Goal: Manage account settings

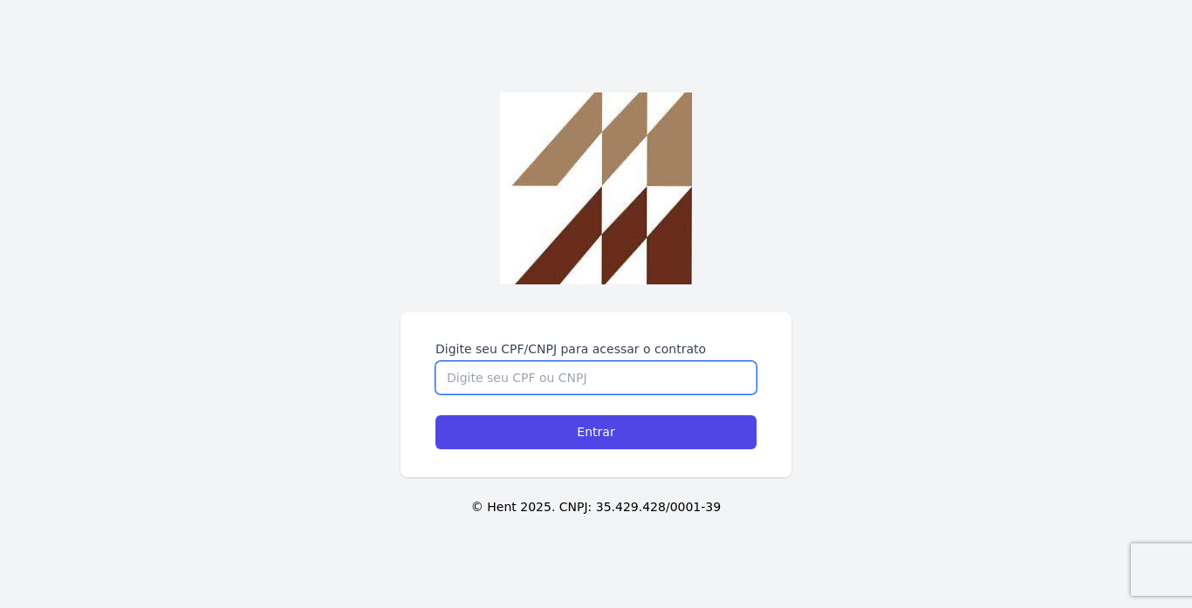
click at [621, 386] on input "Digite seu CPF/CNPJ para acessar o contrato" at bounding box center [596, 377] width 321 height 33
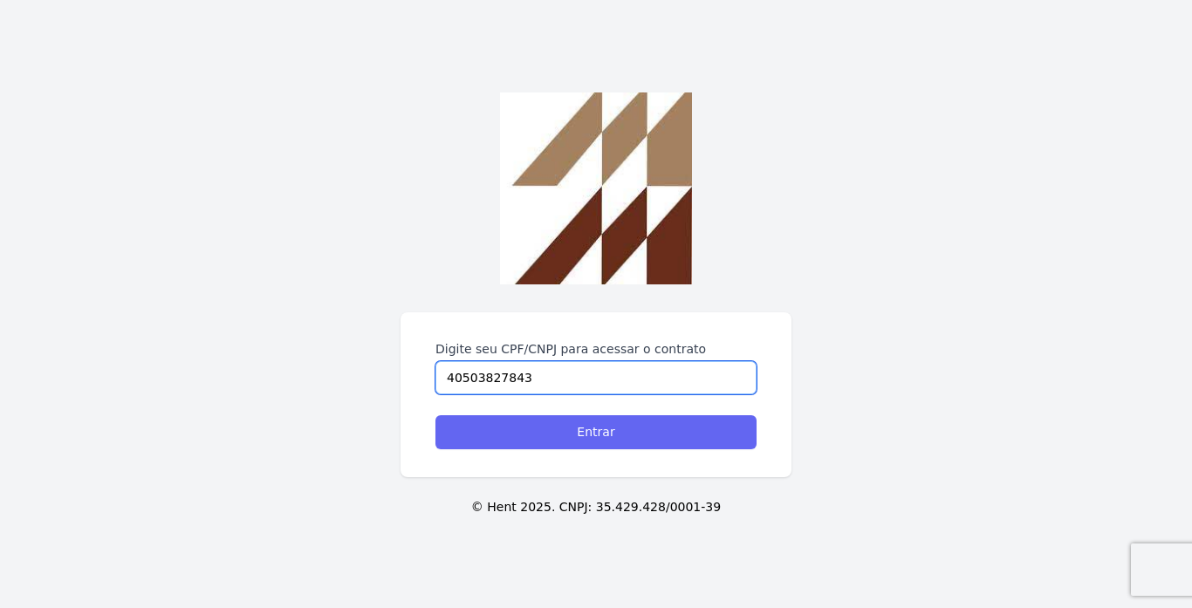
type input "40503827843"
click at [632, 435] on input "Entrar" at bounding box center [596, 432] width 321 height 34
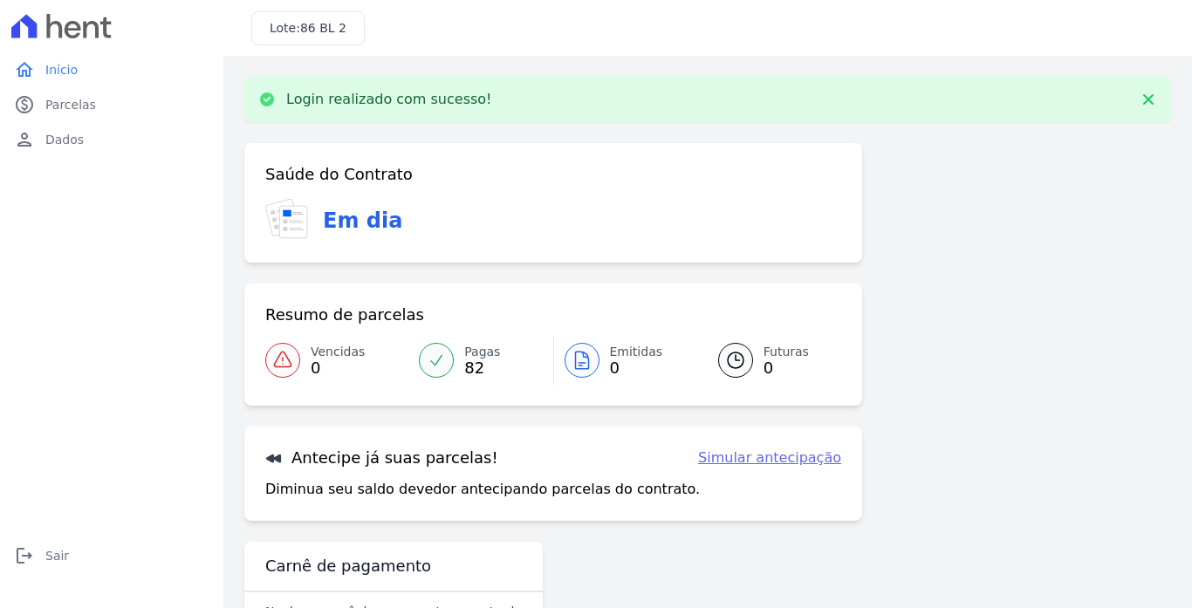
click at [806, 456] on link "Simular antecipação" at bounding box center [769, 458] width 143 height 21
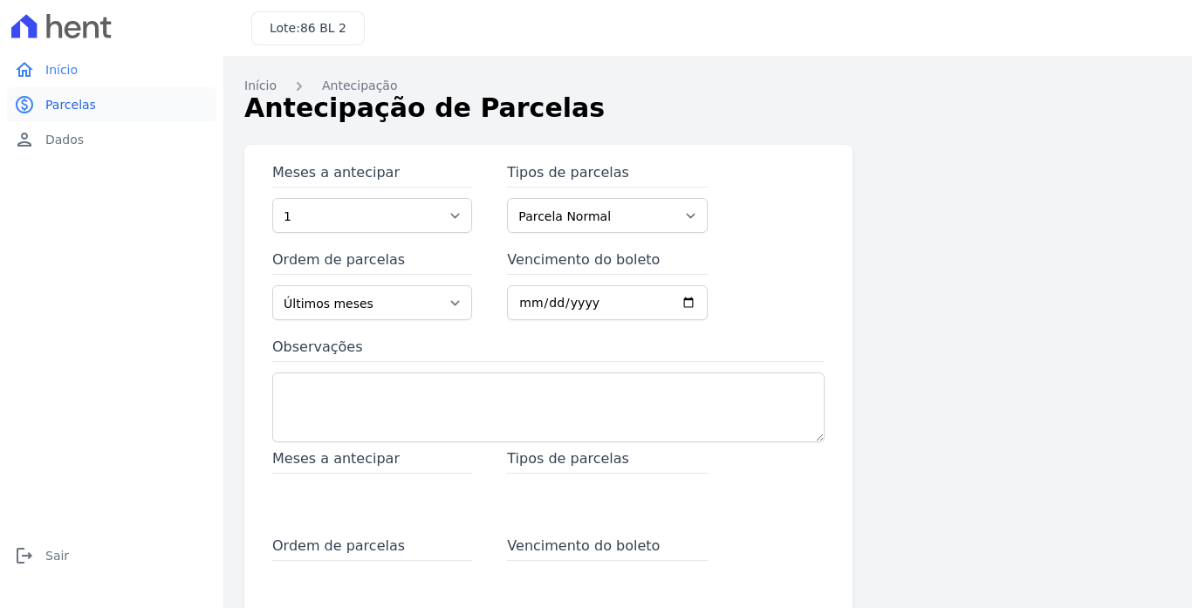
click at [106, 98] on link "paid Parcelas" at bounding box center [111, 104] width 209 height 35
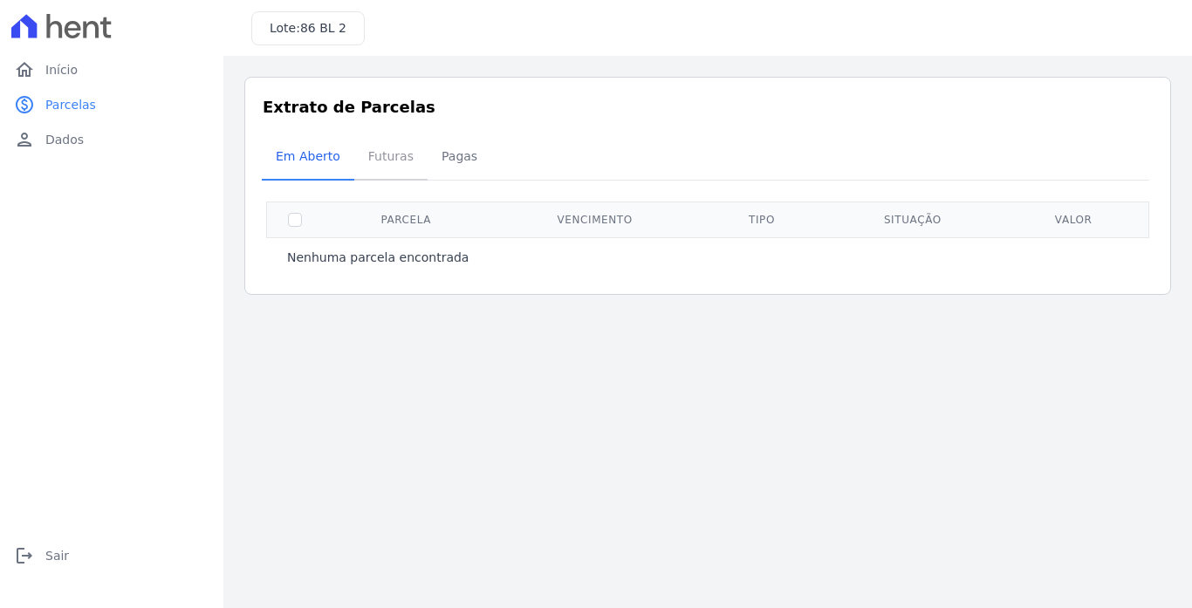
click at [382, 161] on span "Futuras" at bounding box center [391, 156] width 66 height 35
click at [431, 164] on span "Pagas" at bounding box center [459, 156] width 57 height 35
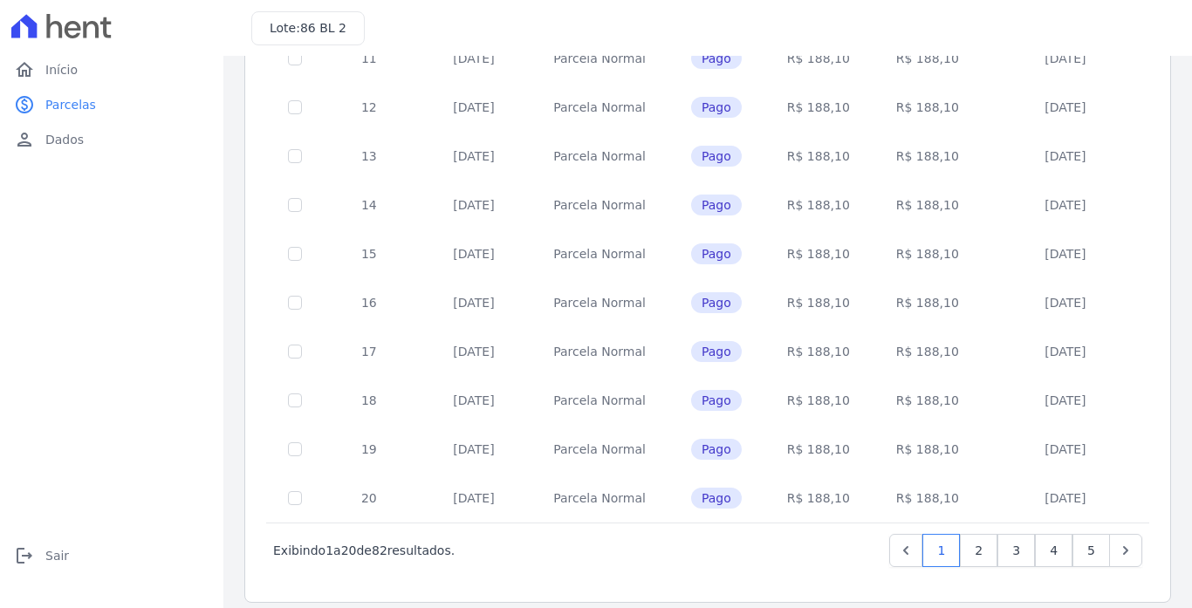
scroll to position [709, 0]
click at [1083, 532] on link "5" at bounding box center [1092, 548] width 38 height 33
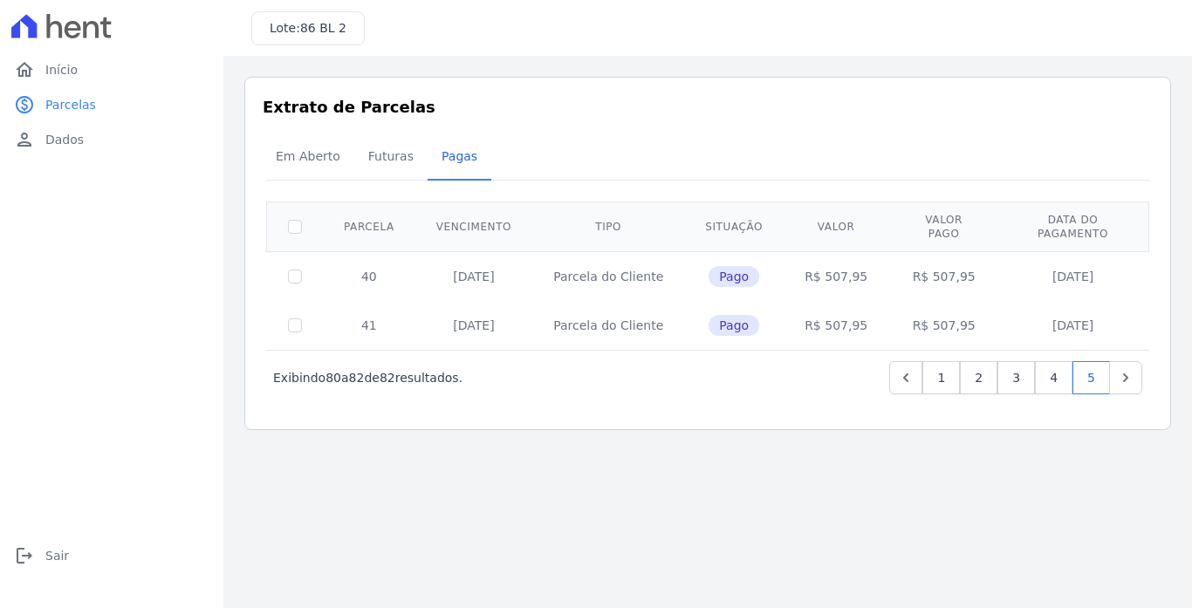
drag, startPoint x: 443, startPoint y: 315, endPoint x: 505, endPoint y: 312, distance: 62.9
click at [505, 312] on td "10/02/2026" at bounding box center [473, 325] width 117 height 49
drag, startPoint x: 701, startPoint y: 312, endPoint x: 744, endPoint y: 312, distance: 42.8
click at [744, 315] on span "Pago" at bounding box center [734, 325] width 51 height 21
click at [93, 137] on link "person Dados" at bounding box center [111, 139] width 209 height 35
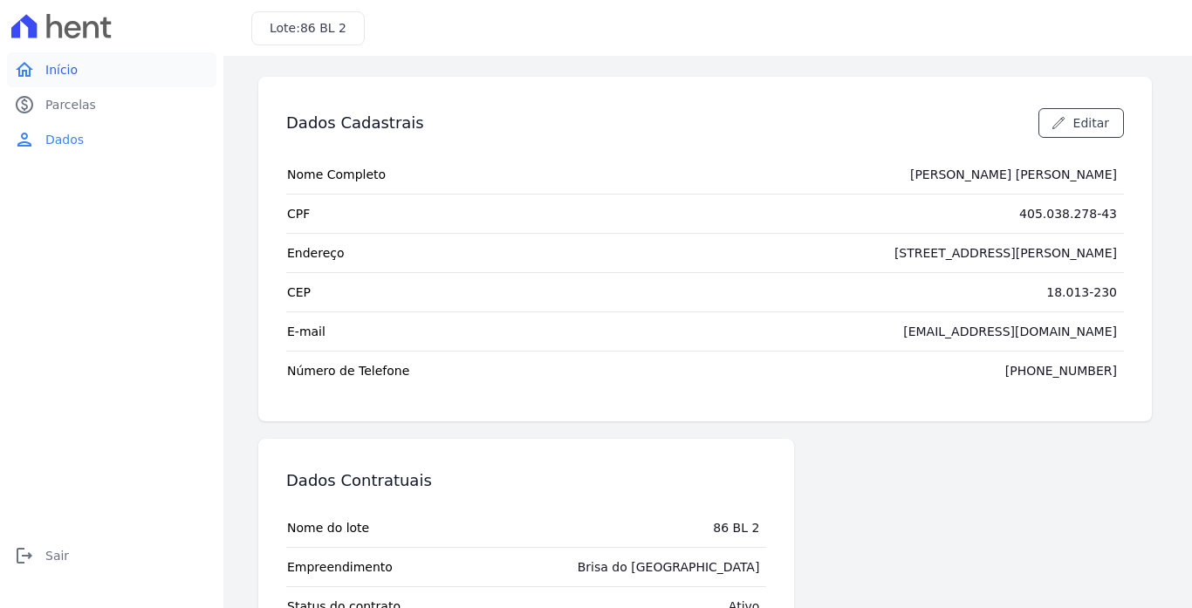
click at [100, 77] on link "home Início" at bounding box center [111, 69] width 209 height 35
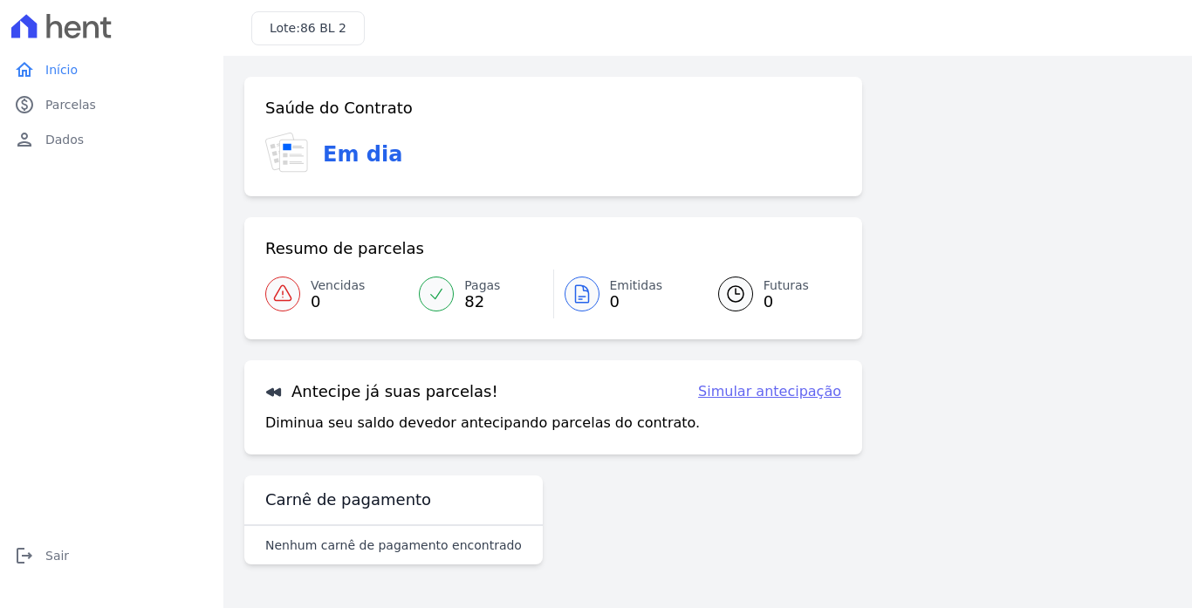
click at [769, 393] on link "Simular antecipação" at bounding box center [769, 391] width 143 height 21
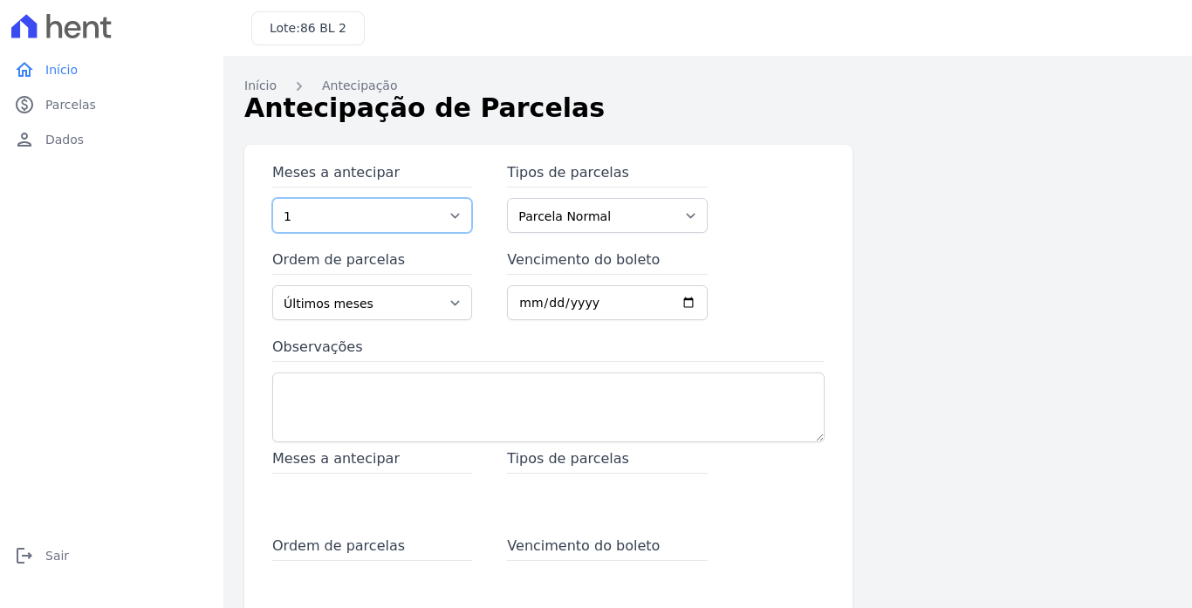
click at [453, 221] on select "1 2 3 4 5 6 7 8 9 10 11 12 13 14 15 16 17 18 19 20 21 22 23 24 25 26 27 28 29 3…" at bounding box center [372, 215] width 200 height 35
select select "3"
click at [272, 198] on select "1 2 3 4 5 6 7 8 9 10 11 12 13 14 15 16 17 18 19 20 21 22 23 24 25 26 27 28 29 3…" at bounding box center [372, 215] width 200 height 35
click at [684, 219] on select "Parcela Normal Parcela do Cliente" at bounding box center [607, 215] width 200 height 35
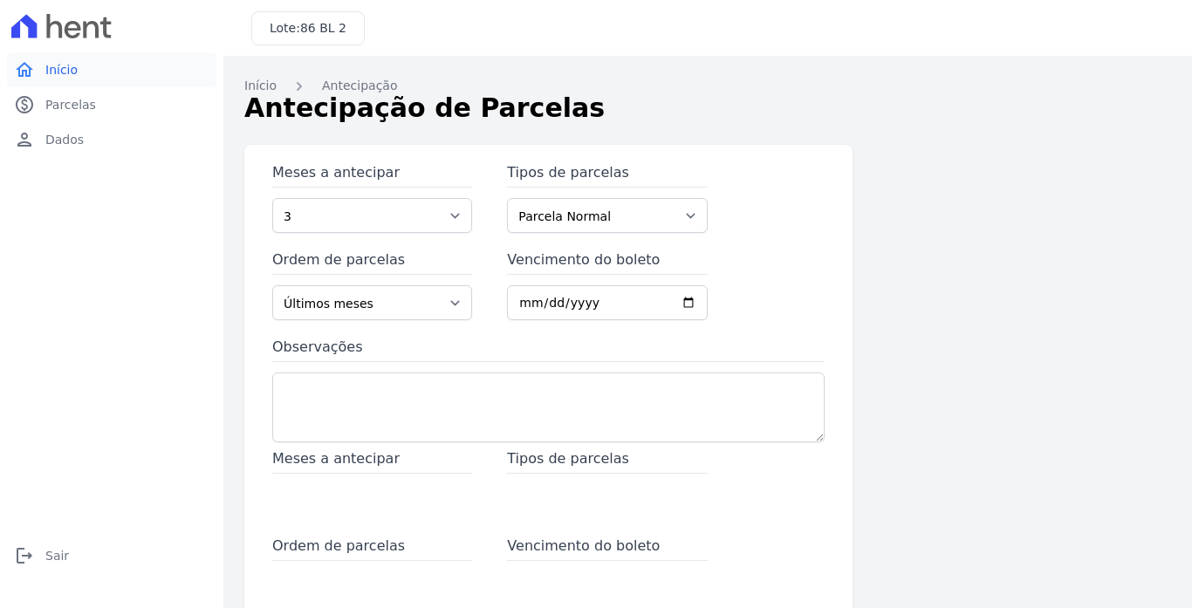
click at [87, 71] on link "home Início" at bounding box center [111, 69] width 209 height 35
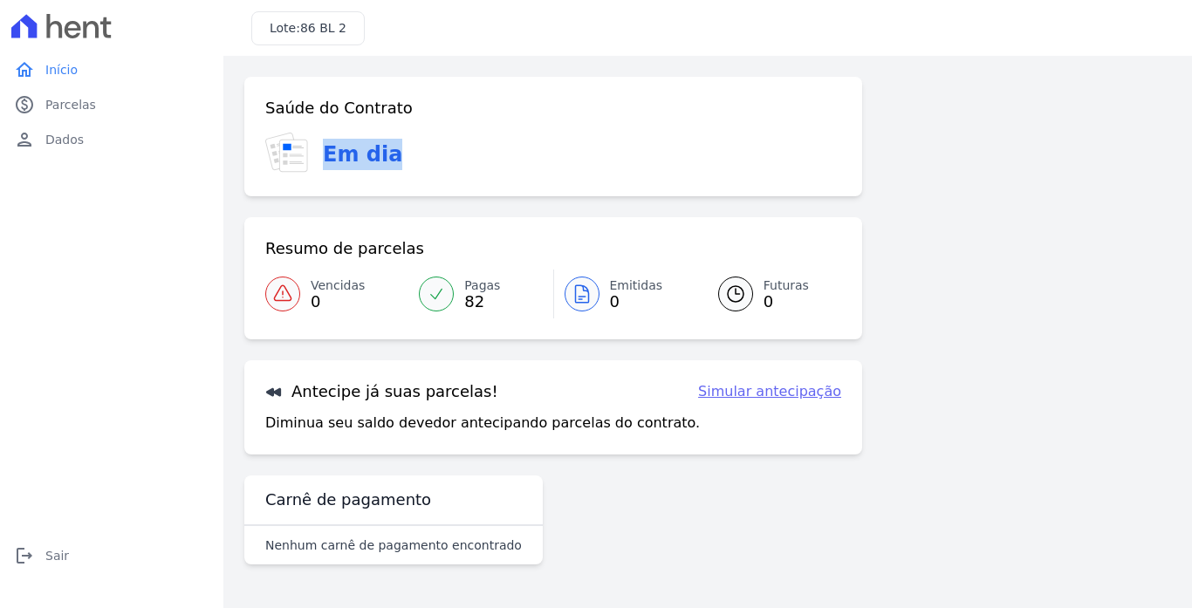
drag, startPoint x: 413, startPoint y: 164, endPoint x: 321, endPoint y: 156, distance: 92.0
click at [321, 156] on div "Em dia" at bounding box center [553, 154] width 576 height 43
click at [502, 303] on link "Pagas 82" at bounding box center [480, 294] width 144 height 49
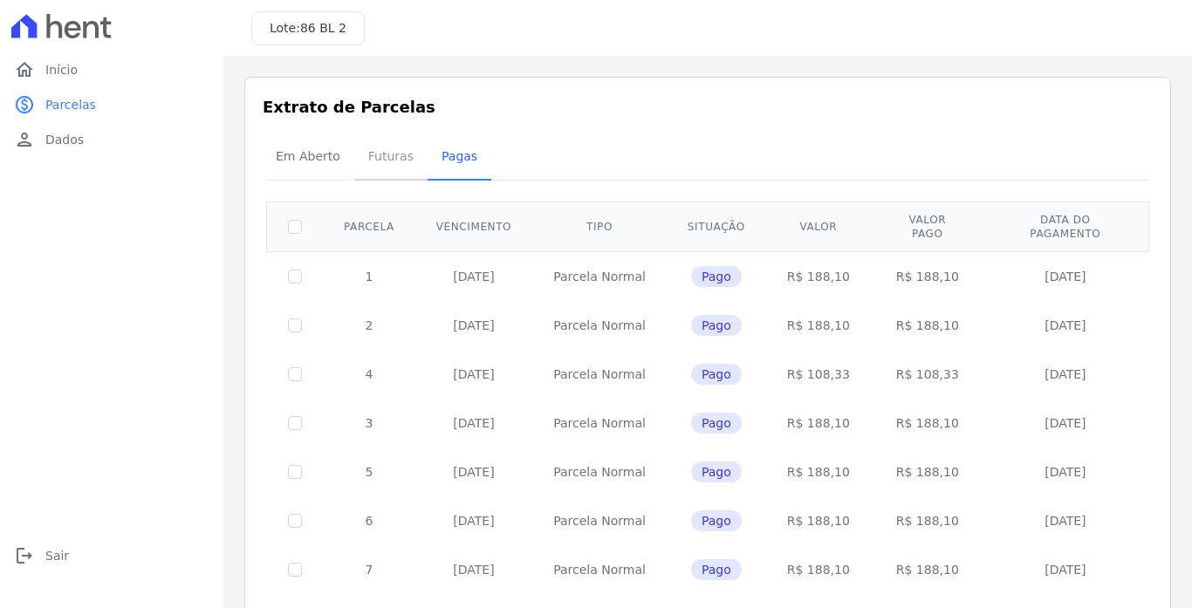
click at [385, 149] on span "Futuras" at bounding box center [391, 156] width 66 height 35
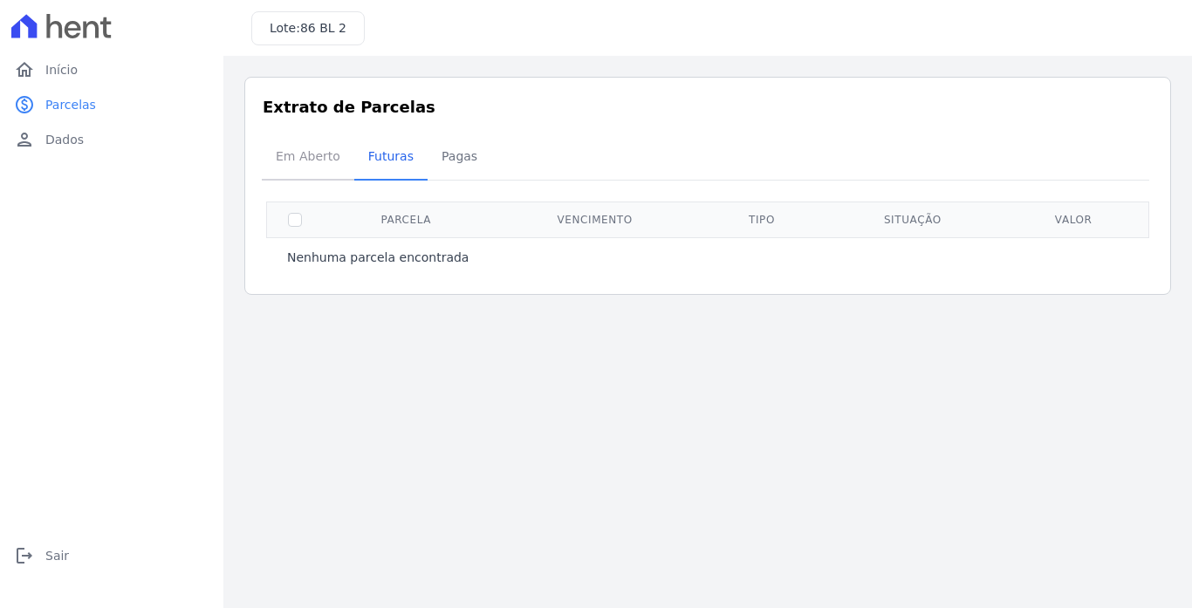
click at [321, 153] on span "Em Aberto" at bounding box center [308, 156] width 86 height 35
click at [439, 164] on span "Pagas" at bounding box center [459, 156] width 57 height 35
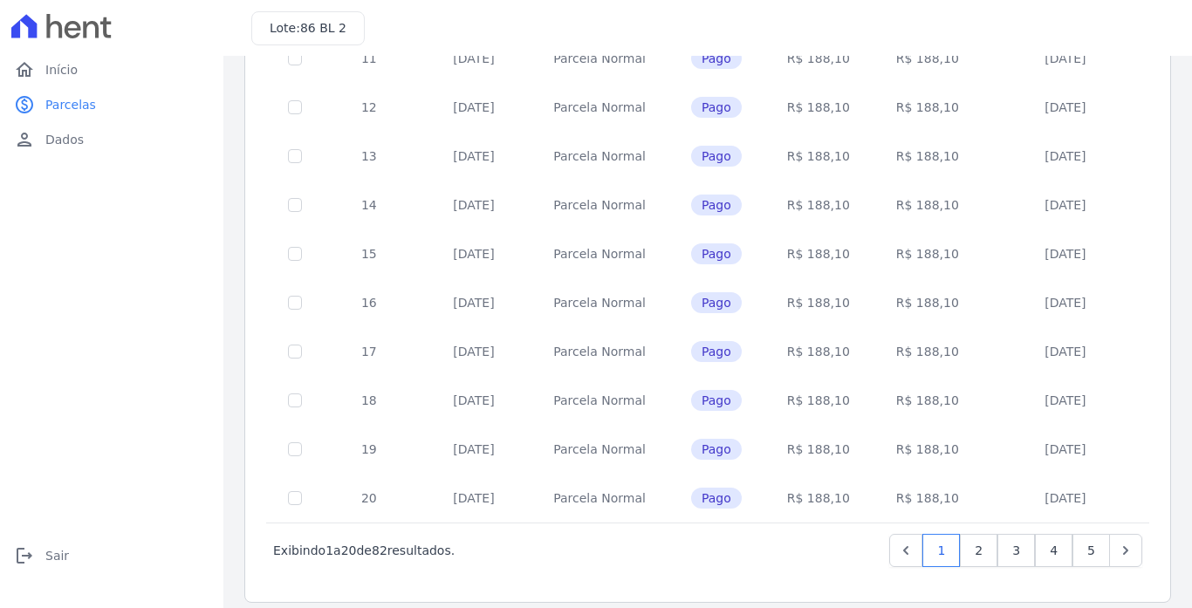
scroll to position [709, 0]
click at [1073, 532] on link "5" at bounding box center [1092, 548] width 38 height 33
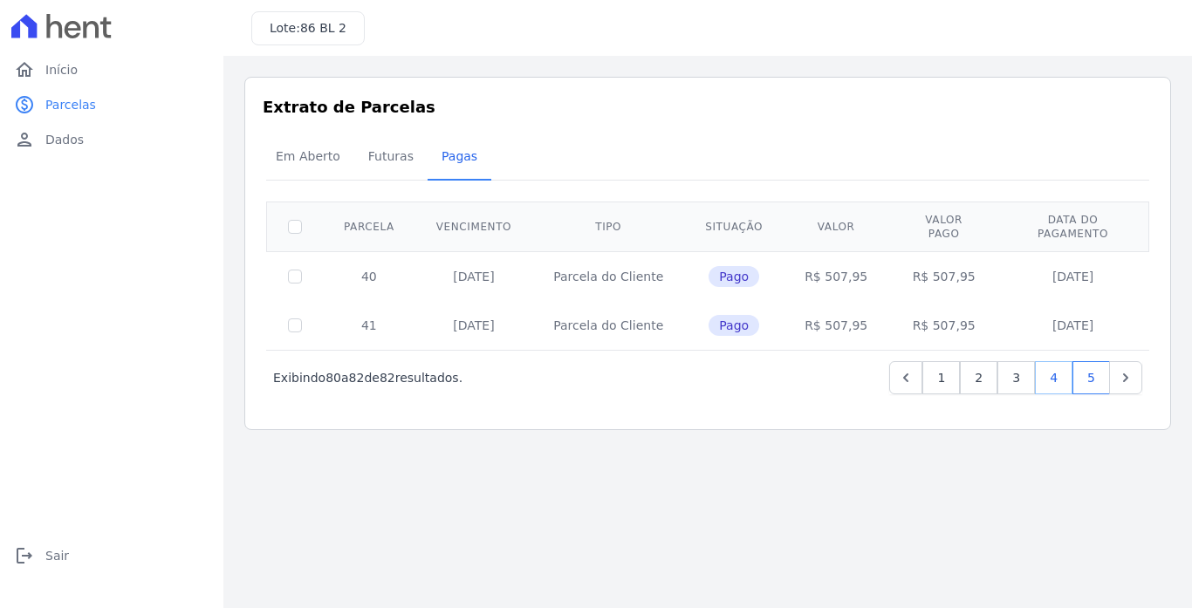
click at [1061, 370] on link "4" at bounding box center [1054, 377] width 38 height 33
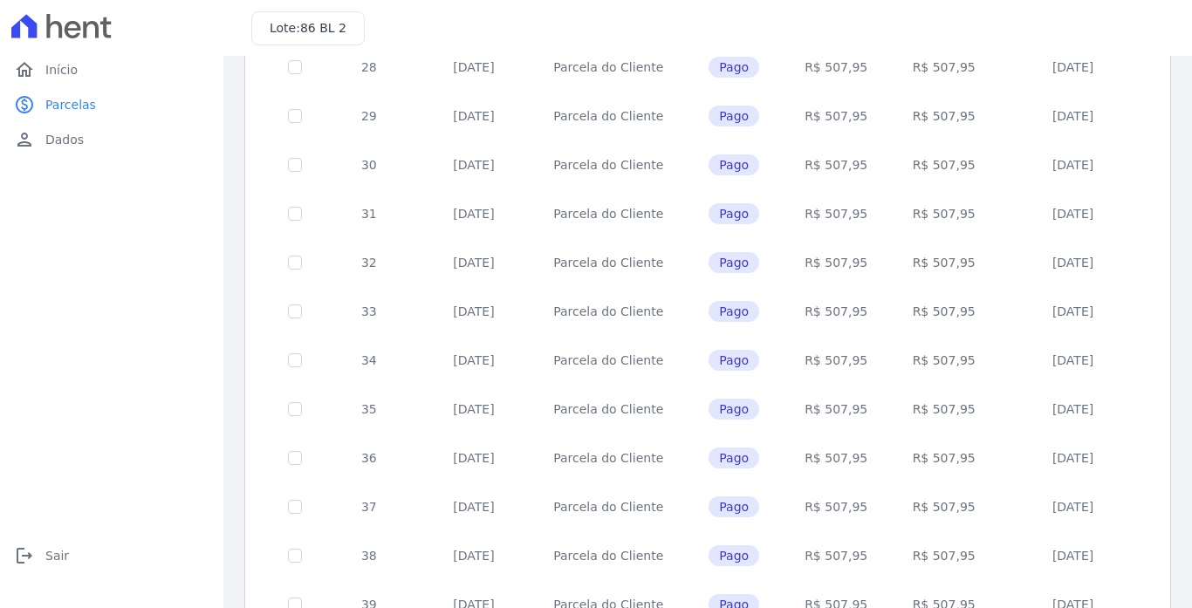
scroll to position [698, 0]
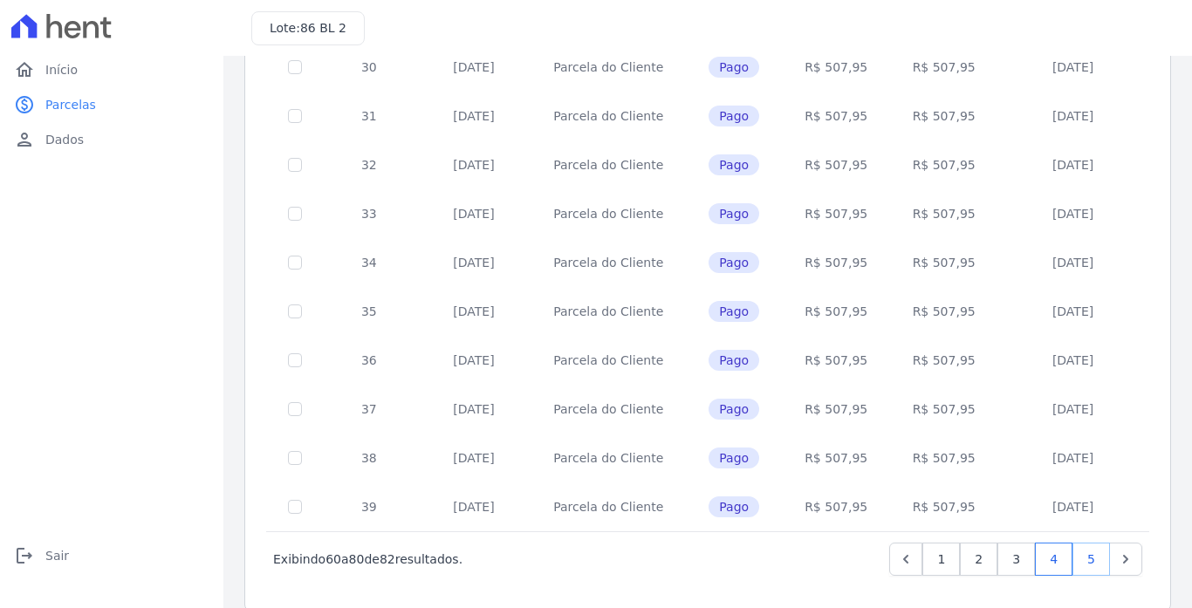
click at [1073, 543] on link "5" at bounding box center [1092, 559] width 38 height 33
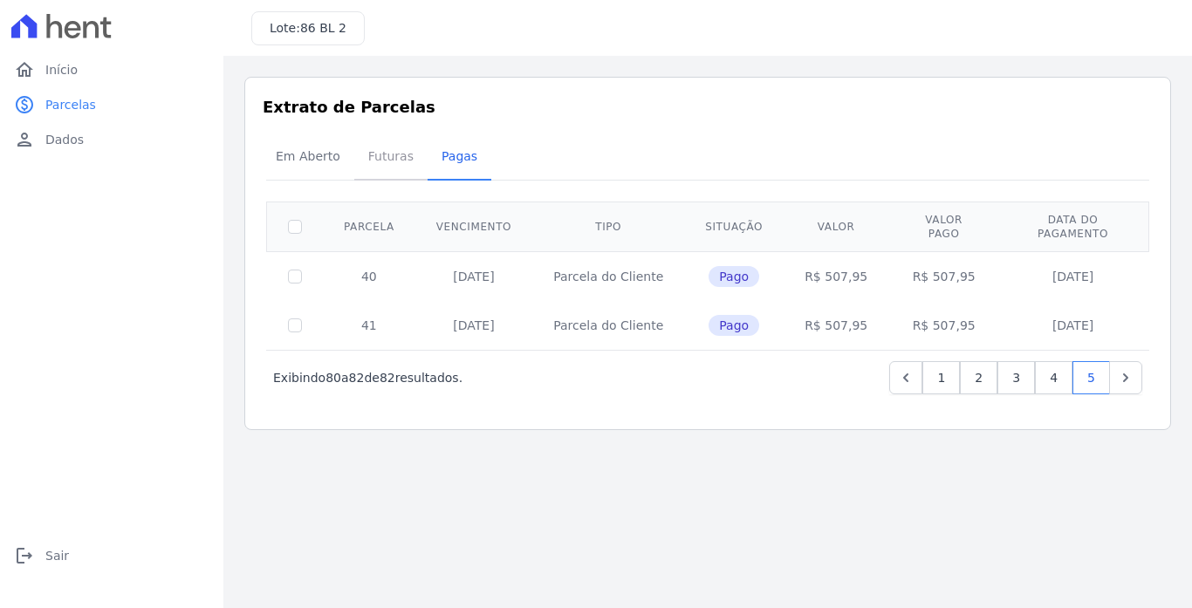
click at [392, 155] on span "Futuras" at bounding box center [391, 156] width 66 height 35
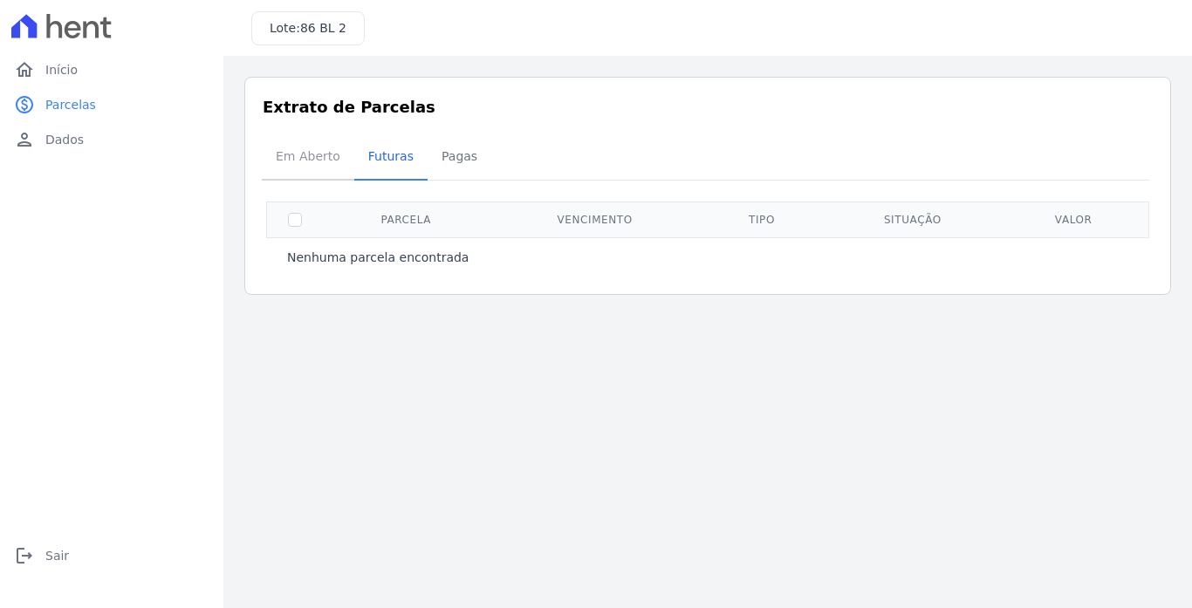
click at [323, 155] on span "Em Aberto" at bounding box center [308, 156] width 86 height 35
click at [87, 65] on link "home Início" at bounding box center [111, 69] width 209 height 35
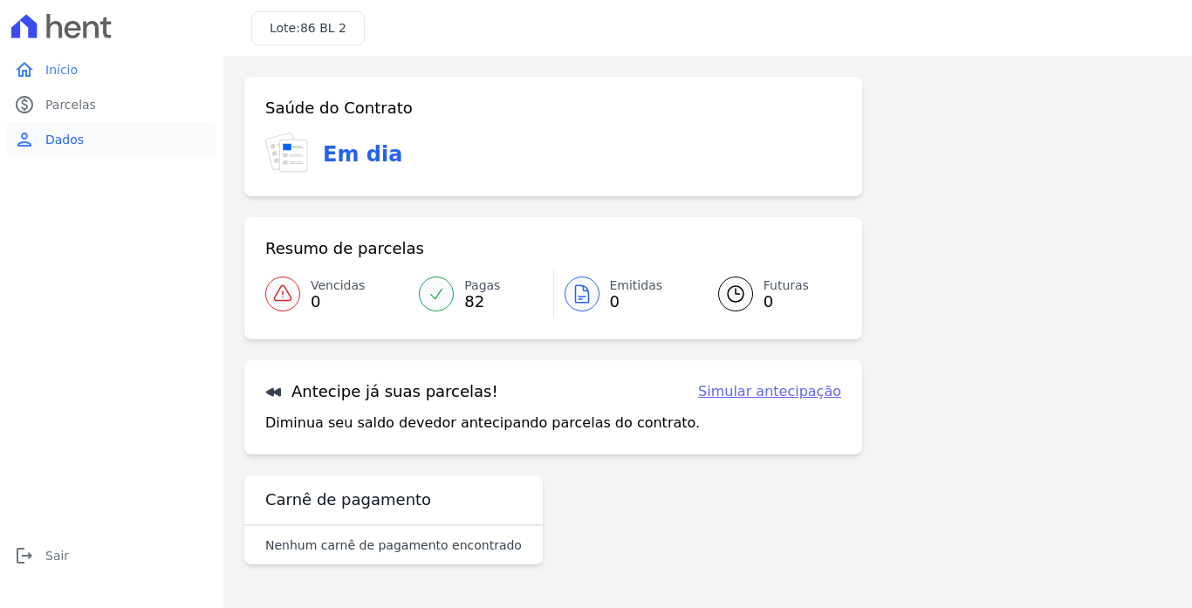
click at [92, 142] on link "person Dados" at bounding box center [111, 139] width 209 height 35
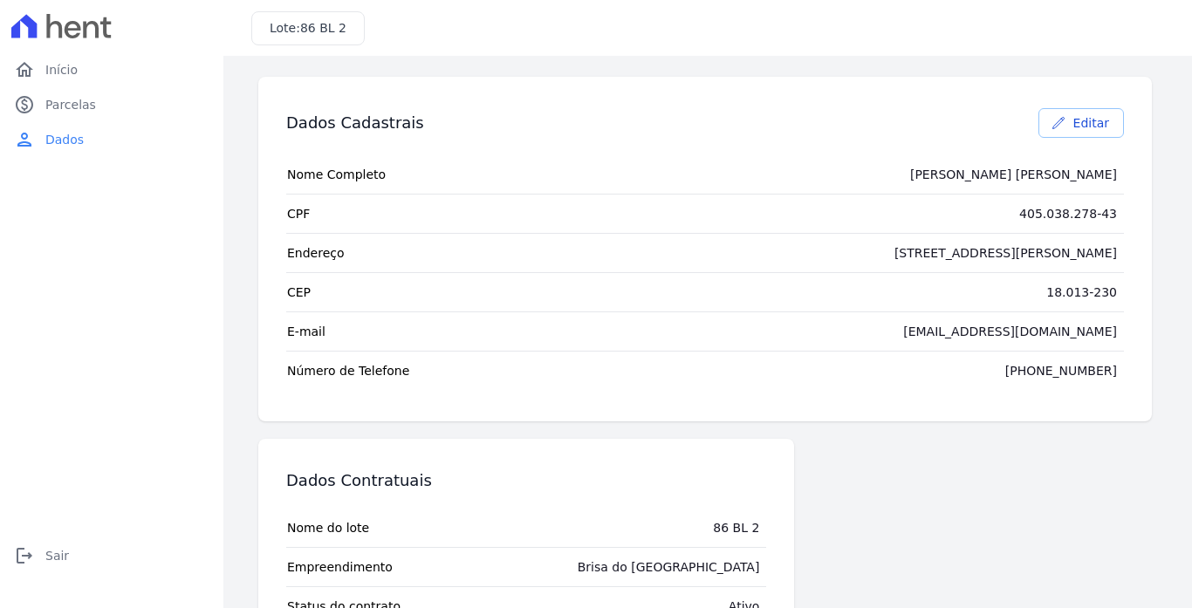
click at [1065, 127] on link "Editar" at bounding box center [1082, 123] width 86 height 30
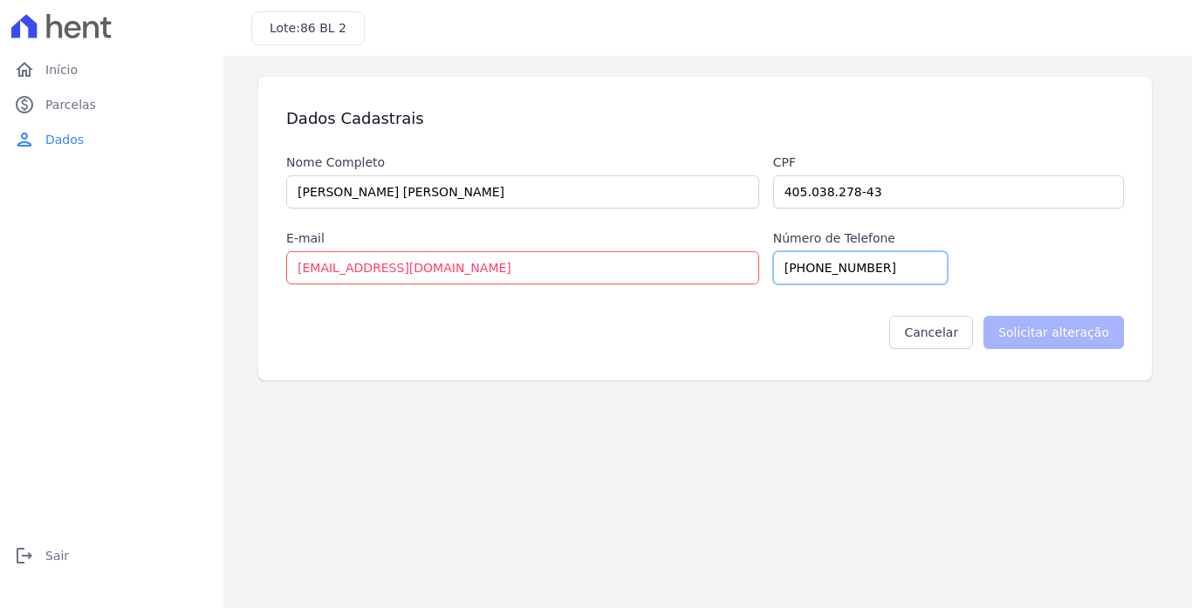
click at [896, 278] on input "(15) 99622-2977" at bounding box center [860, 267] width 175 height 33
type input "(15) 996459013"
click at [1047, 342] on input "Solicitar alteração" at bounding box center [1054, 332] width 141 height 33
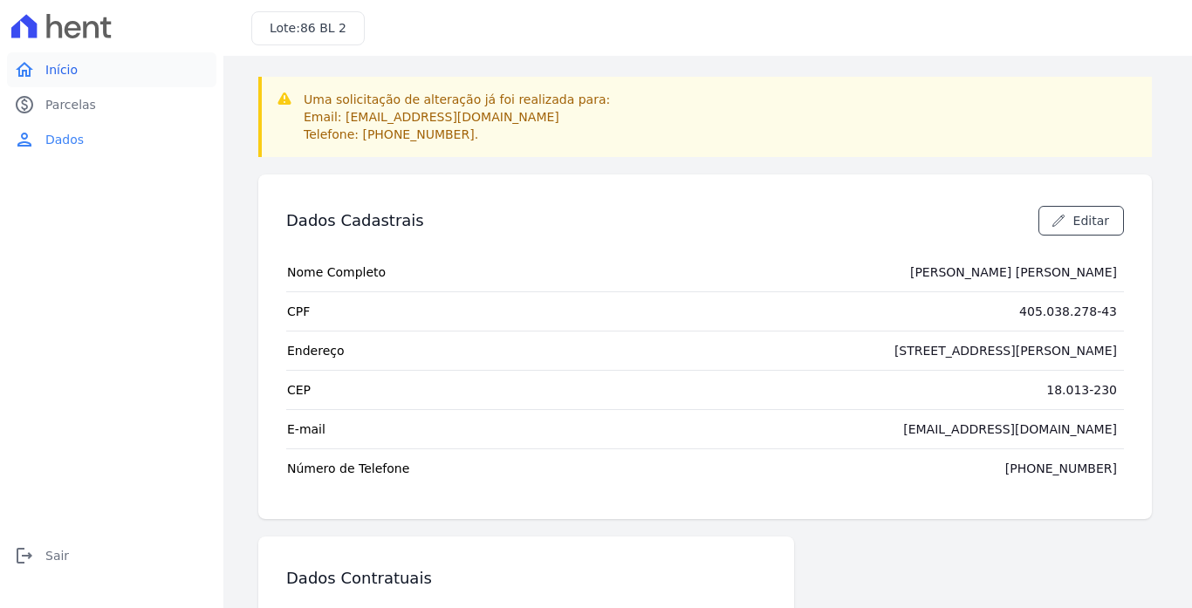
click at [73, 78] on span "Início" at bounding box center [61, 69] width 32 height 17
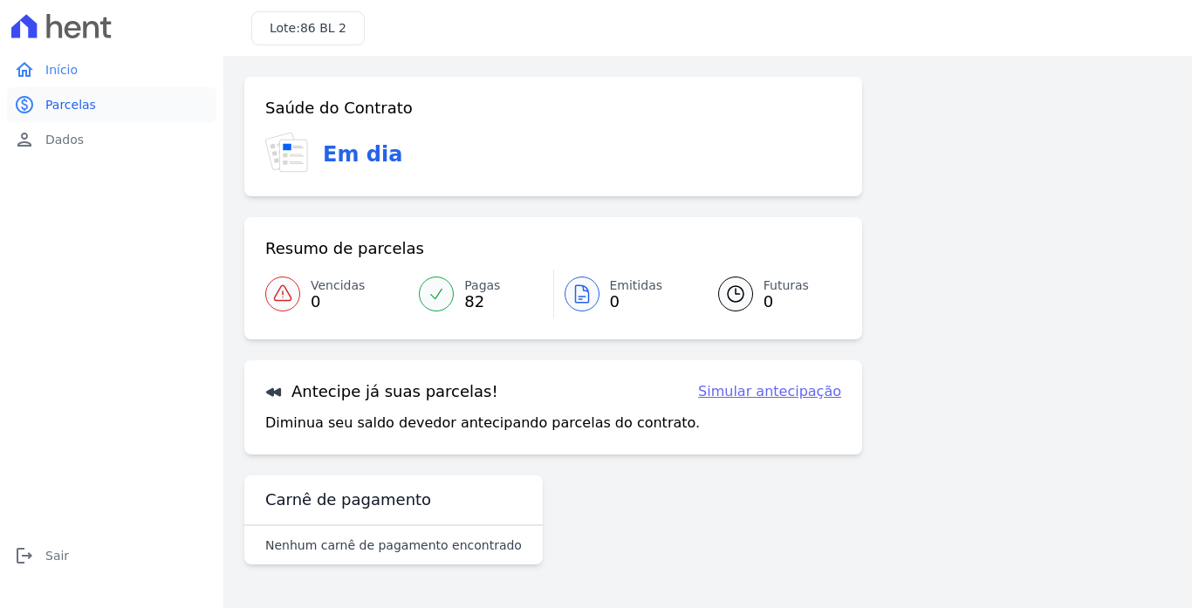
click at [84, 100] on span "Parcelas" at bounding box center [70, 104] width 51 height 17
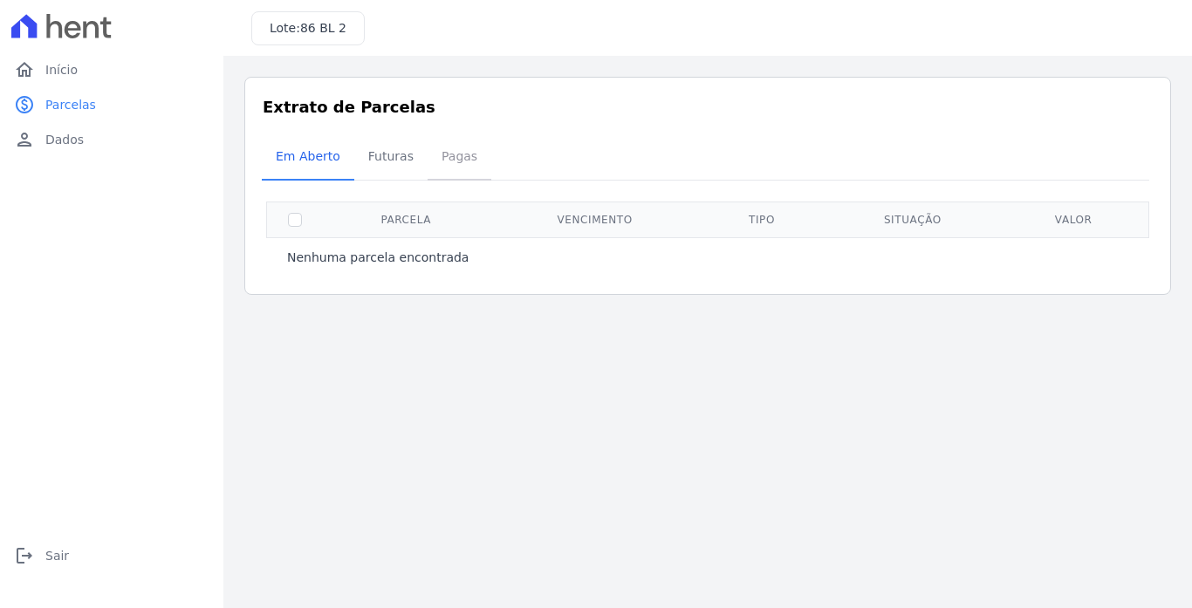
click at [444, 157] on span "Pagas" at bounding box center [459, 156] width 57 height 35
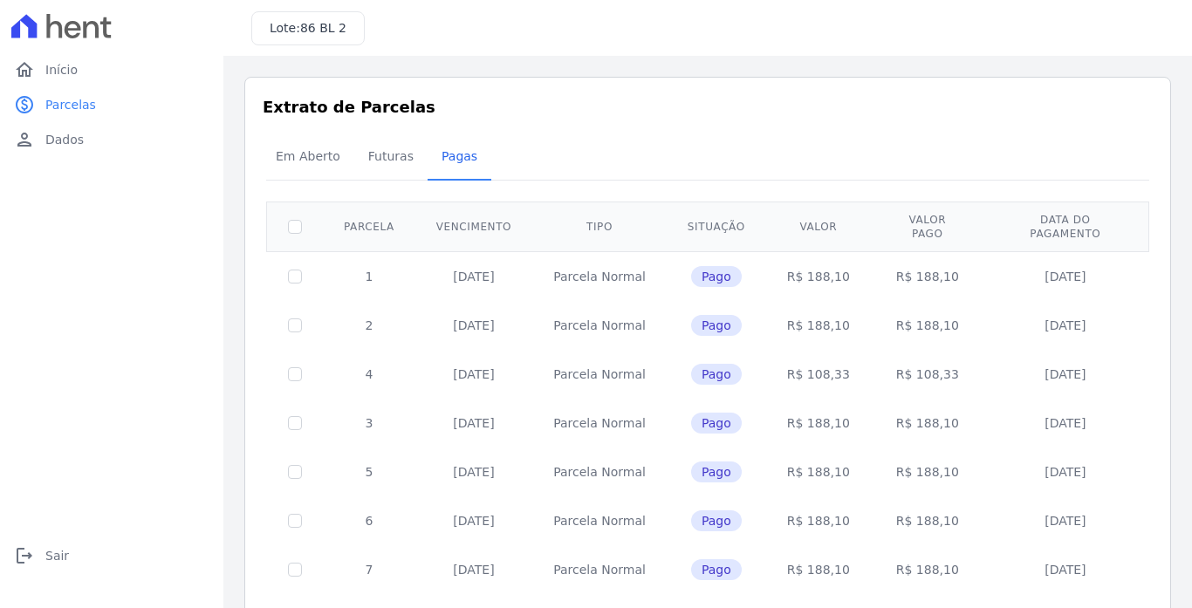
drag, startPoint x: 500, startPoint y: 268, endPoint x: 443, endPoint y: 262, distance: 57.9
click at [443, 262] on td "15/11/2020" at bounding box center [473, 276] width 117 height 50
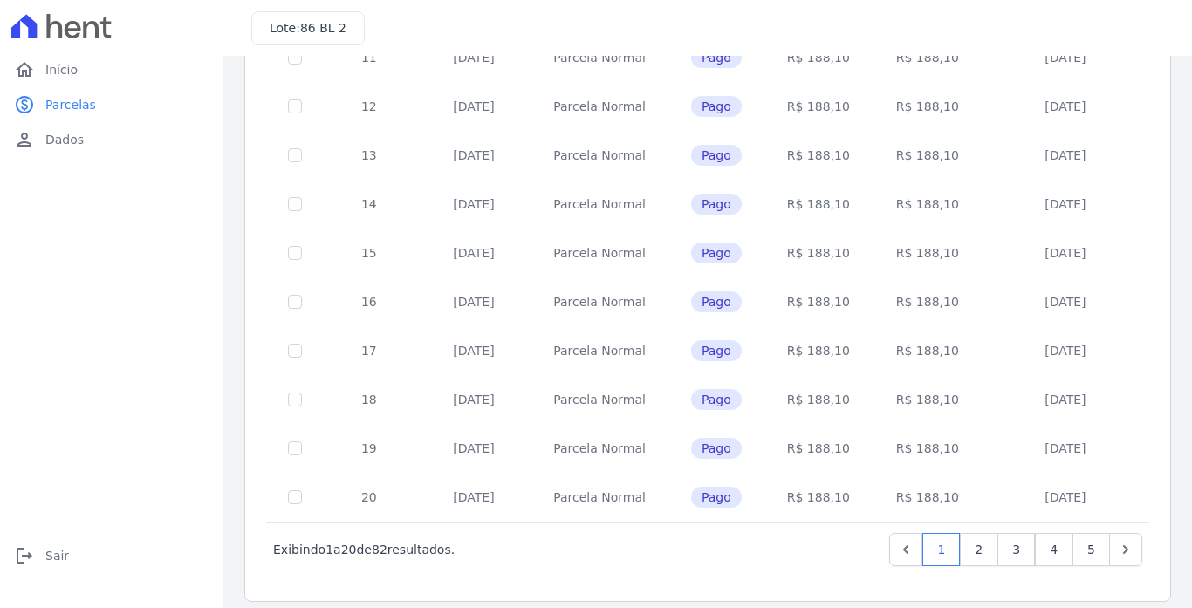
scroll to position [709, 0]
click at [962, 540] on link "2" at bounding box center [979, 548] width 38 height 33
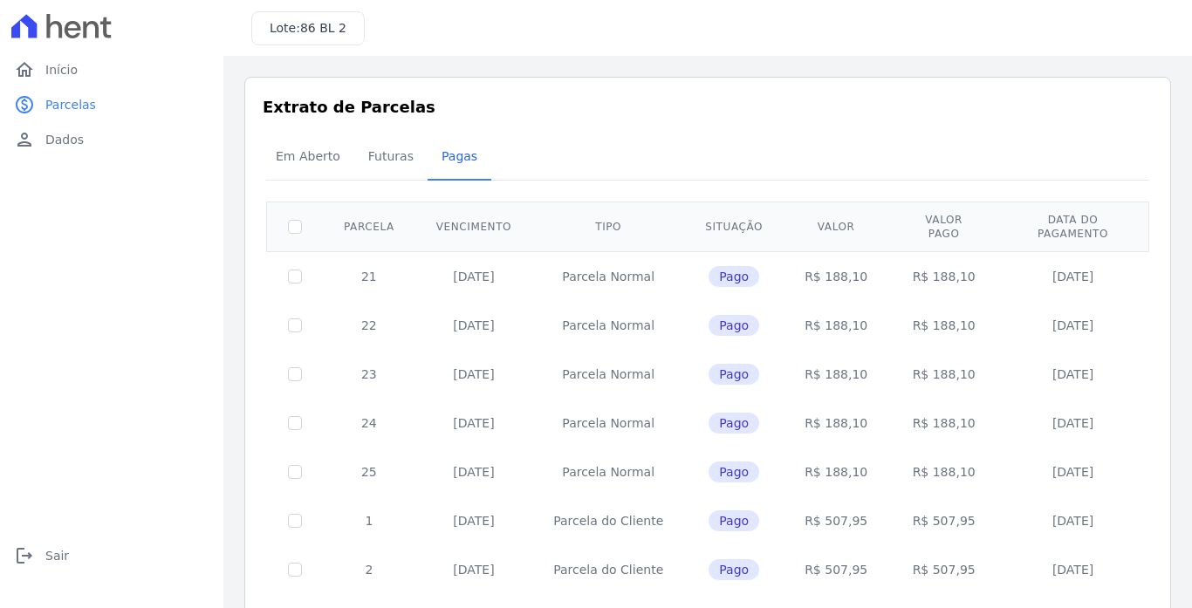
click at [844, 457] on td "R$ 188,10" at bounding box center [836, 472] width 105 height 49
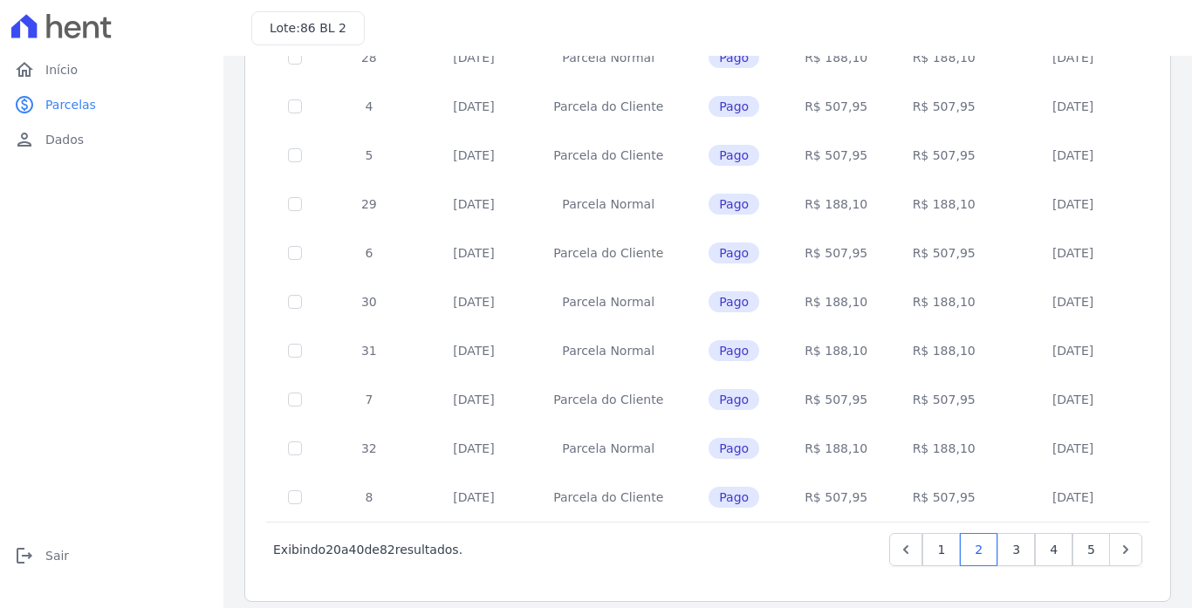
scroll to position [709, 0]
click at [1080, 536] on link "5" at bounding box center [1092, 548] width 38 height 33
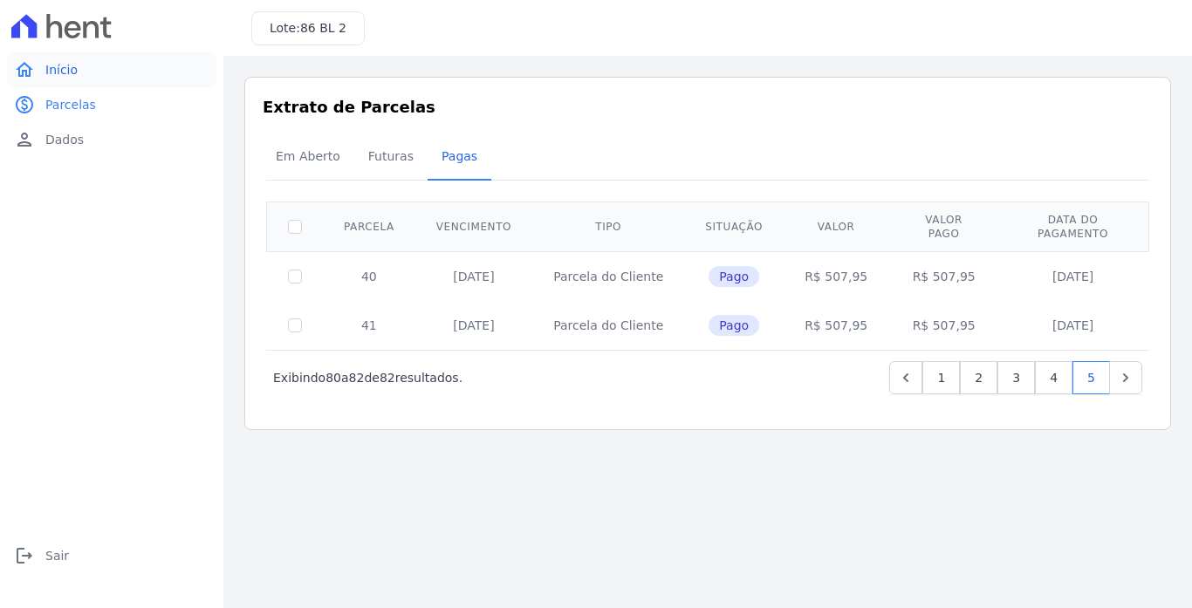
click at [73, 74] on span "Início" at bounding box center [61, 69] width 32 height 17
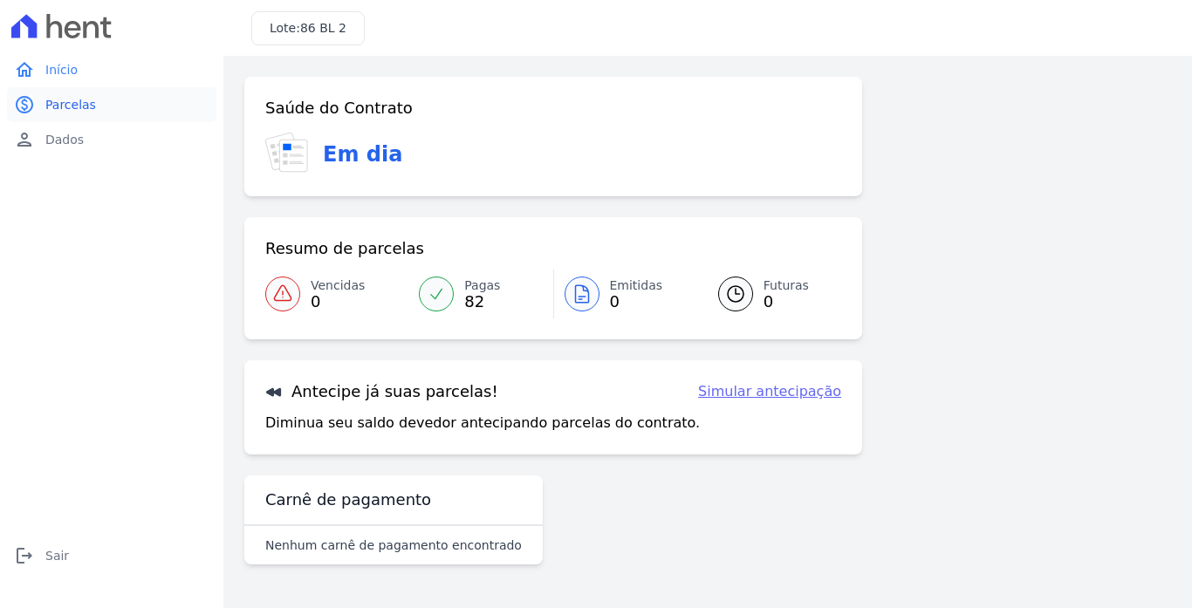
click at [100, 112] on link "paid Parcelas" at bounding box center [111, 104] width 209 height 35
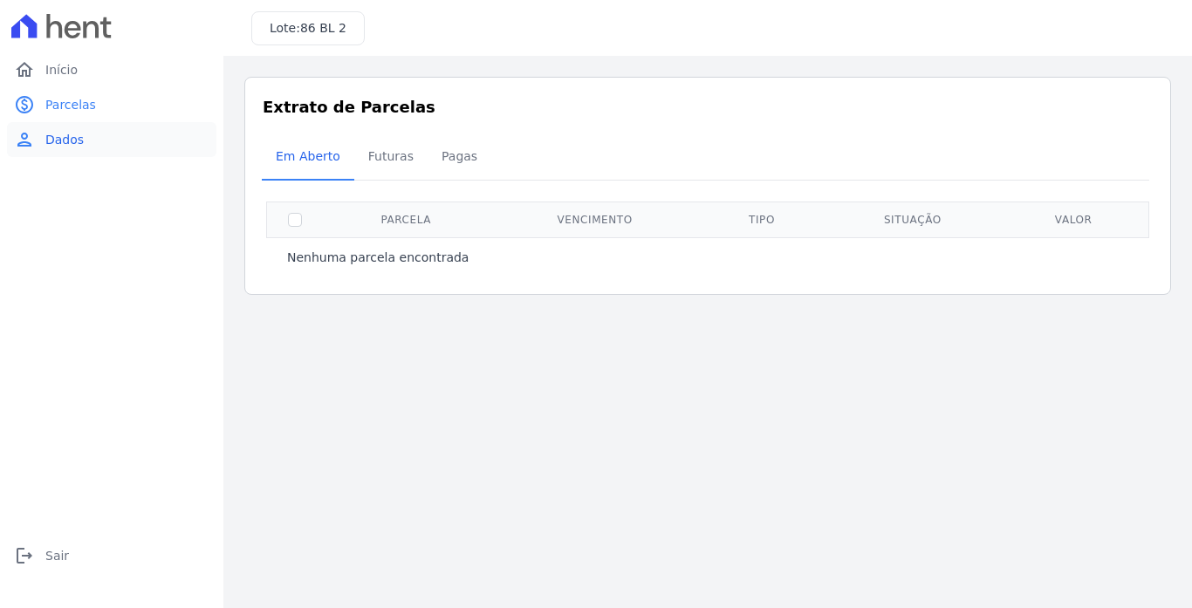
click at [102, 141] on link "person Dados" at bounding box center [111, 139] width 209 height 35
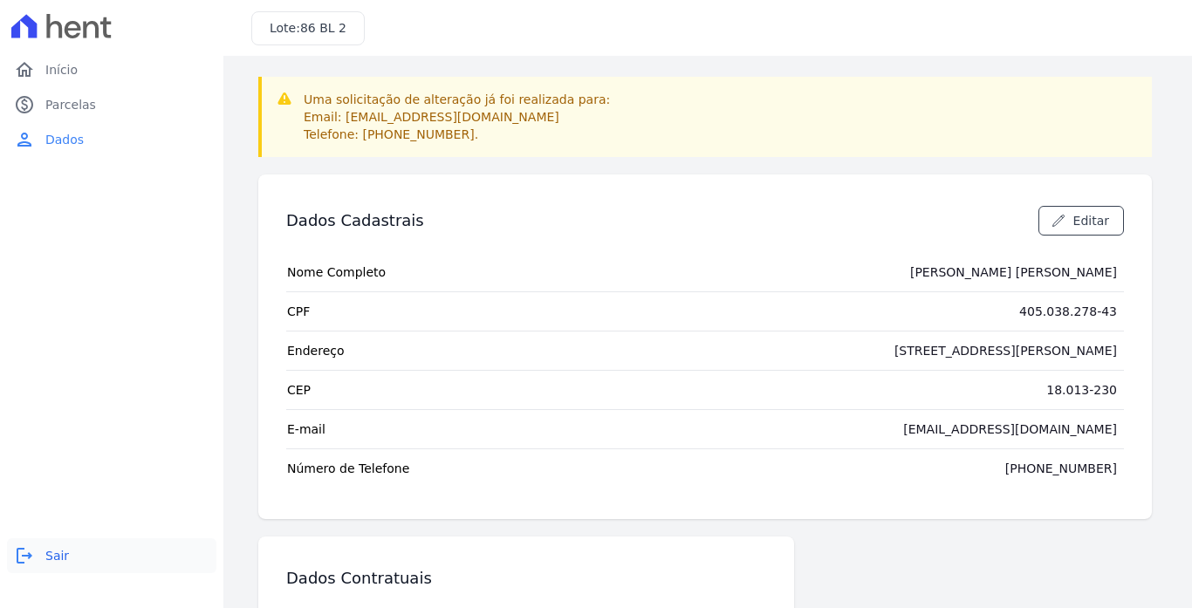
click at [51, 551] on span "Sair" at bounding box center [57, 555] width 24 height 17
